Goal: Task Accomplishment & Management: Complete application form

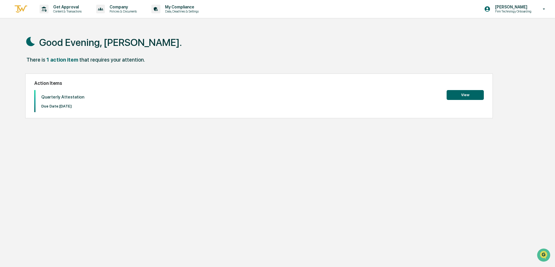
click at [440, 95] on div "Quarterly Attestation Due Date: [DATE] View" at bounding box center [258, 101] width 449 height 22
click at [451, 98] on button "View" at bounding box center [464, 95] width 37 height 10
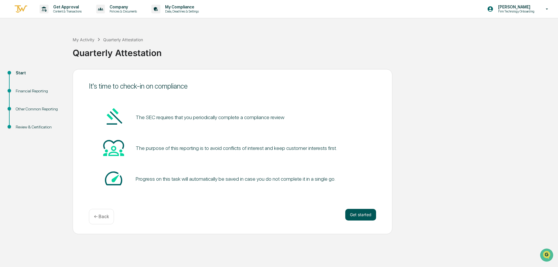
click at [363, 213] on button "Get started" at bounding box center [360, 215] width 31 height 12
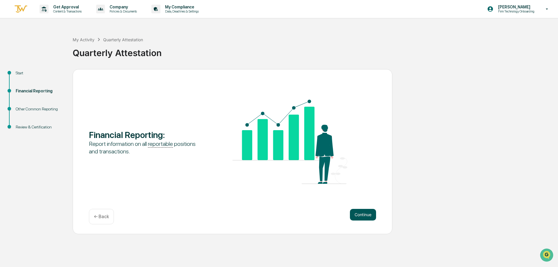
click at [363, 213] on button "Continue" at bounding box center [363, 215] width 26 height 12
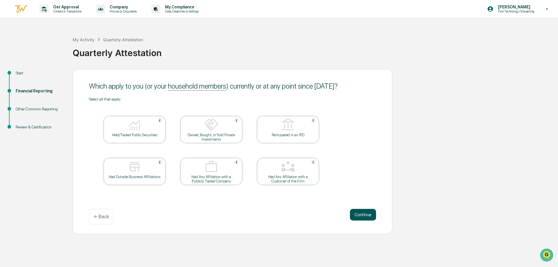
click at [361, 220] on button "Continue" at bounding box center [363, 215] width 26 height 12
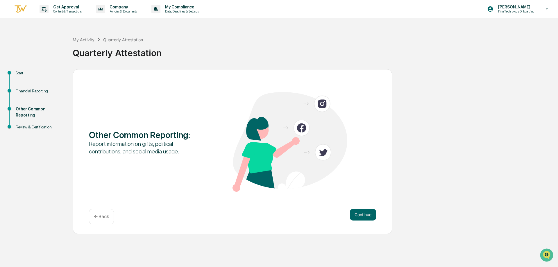
click at [362, 208] on div "Other Common Reporting : Report information on gifts, political contributions, …" at bounding box center [233, 151] width 320 height 165
click at [365, 216] on button "Continue" at bounding box center [363, 215] width 26 height 12
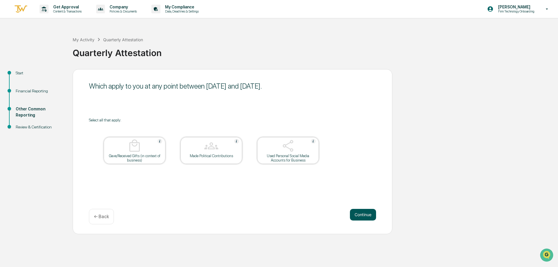
click at [364, 213] on button "Continue" at bounding box center [363, 215] width 26 height 12
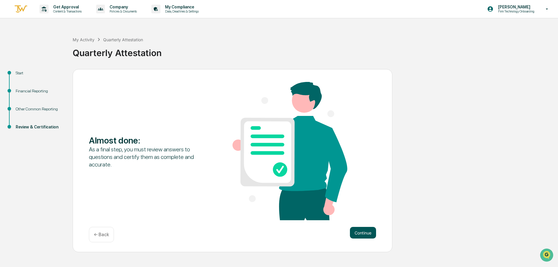
click at [369, 227] on button "Continue" at bounding box center [363, 233] width 26 height 12
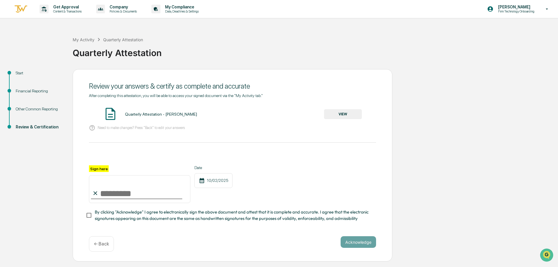
click at [109, 194] on input "Sign here" at bounding box center [139, 189] width 101 height 28
type input "**********"
click at [357, 243] on button "Acknowledge" at bounding box center [357, 242] width 35 height 12
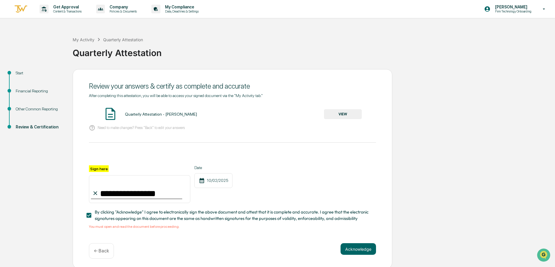
click at [353, 113] on button "VIEW" at bounding box center [343, 114] width 38 height 10
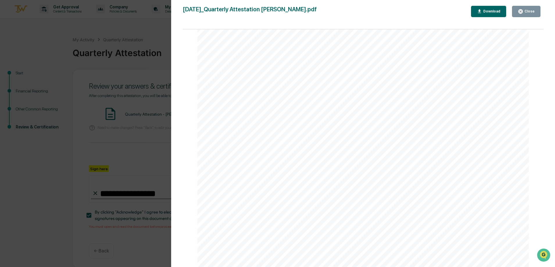
scroll to position [1221, 0]
click at [525, 10] on div "Close" at bounding box center [528, 11] width 11 height 4
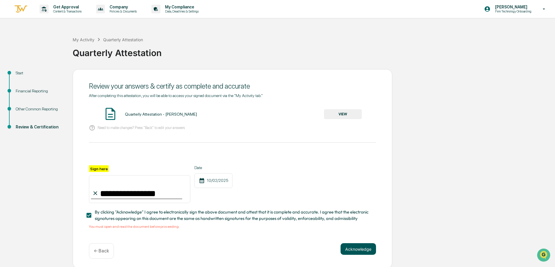
click at [353, 251] on button "Acknowledge" at bounding box center [357, 249] width 35 height 12
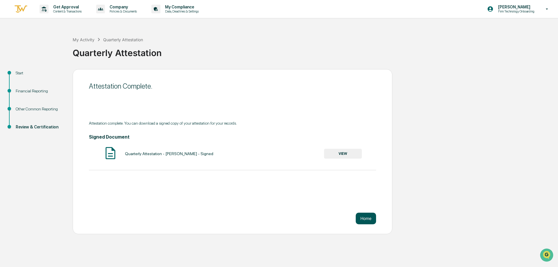
click at [361, 215] on button "Home" at bounding box center [366, 219] width 20 height 12
